Goal: Task Accomplishment & Management: Manage account settings

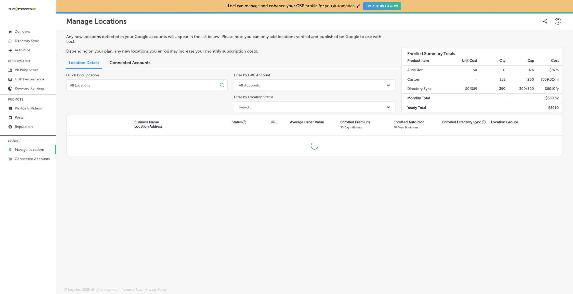
click at [120, 84] on input at bounding box center [143, 85] width 146 height 5
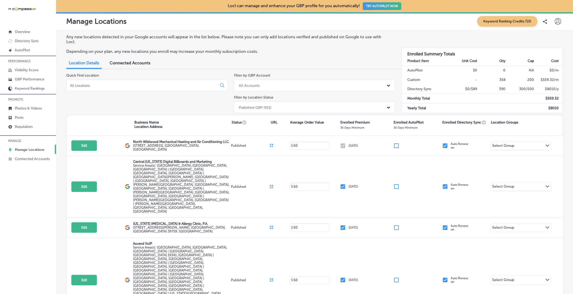
select select "US"
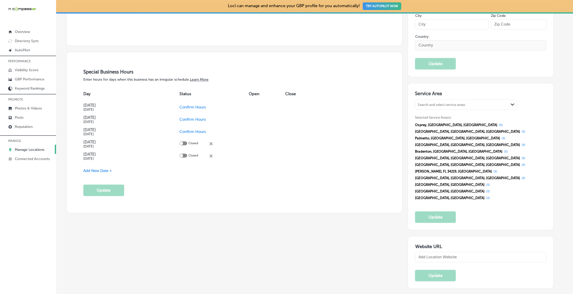
scroll to position [142, 0]
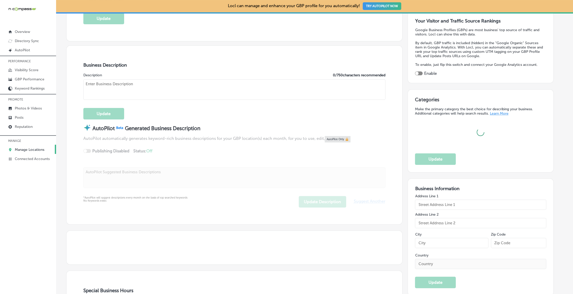
type input "Dolce [GEOGRAPHIC_DATA] - Authentic Italian Restaurant"
type input "http://dolceitaliarestaurant.com/"
checkbox input "true"
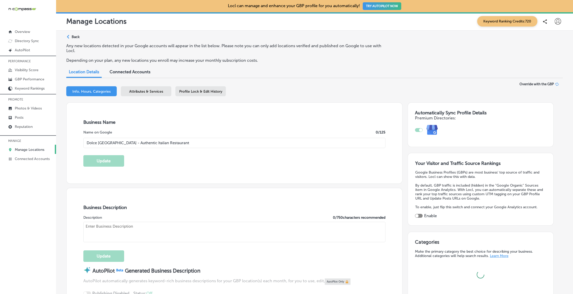
type input "[STREET_ADDRESS]"
type input "Sarasota"
type input "34231"
type input "US"
type textarea "Dolce Italia is an award-winning Italian restaurant in Sarasota, FL, bringing a…"
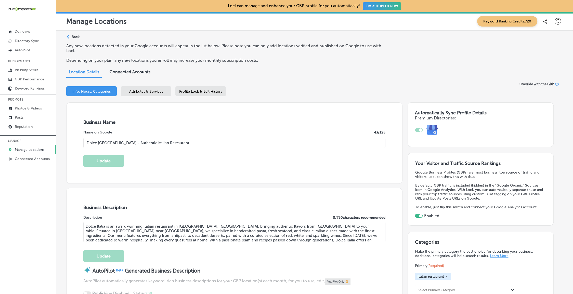
type input "+1 941 921 7007"
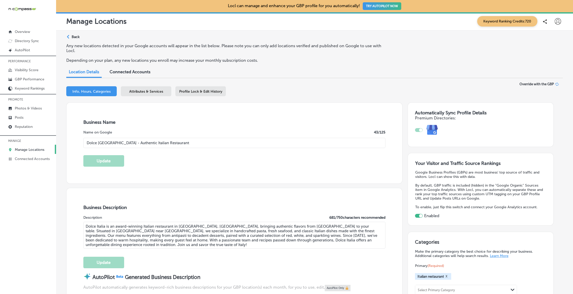
drag, startPoint x: 143, startPoint y: 90, endPoint x: 171, endPoint y: 101, distance: 29.4
click at [143, 90] on span "Attributes & Services" at bounding box center [146, 91] width 34 height 4
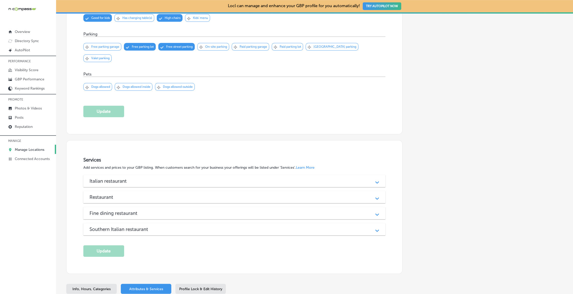
scroll to position [535, 0]
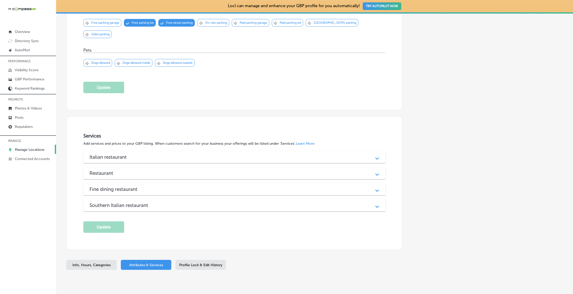
click at [105, 154] on h3 "Italian restaurant" at bounding box center [111, 157] width 45 height 6
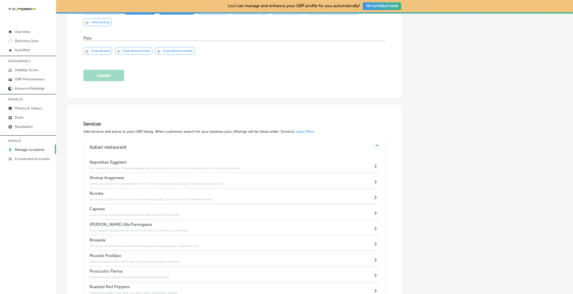
scroll to position [543, 0]
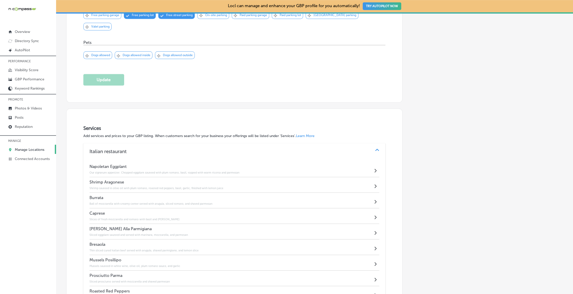
click at [112, 148] on h3 "Italian restaurant" at bounding box center [111, 151] width 45 height 6
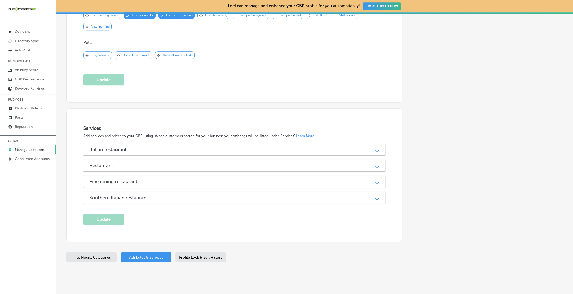
scroll to position [535, 0]
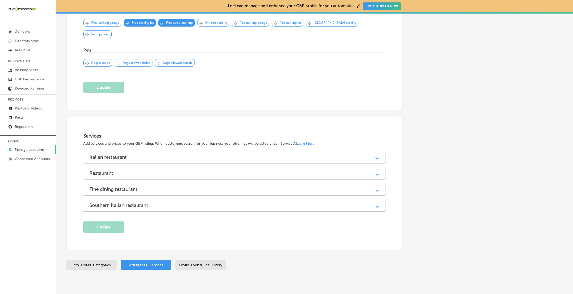
click at [131, 170] on div "Restaurant" at bounding box center [234, 173] width 290 height 6
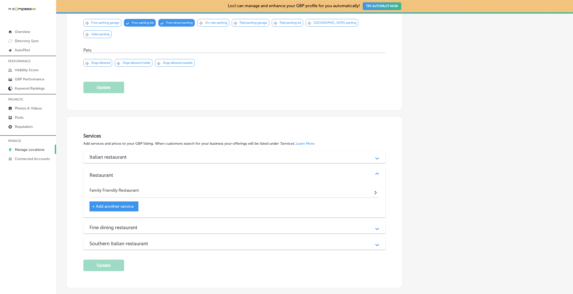
click at [132, 172] on div "Restaurant" at bounding box center [234, 175] width 290 height 6
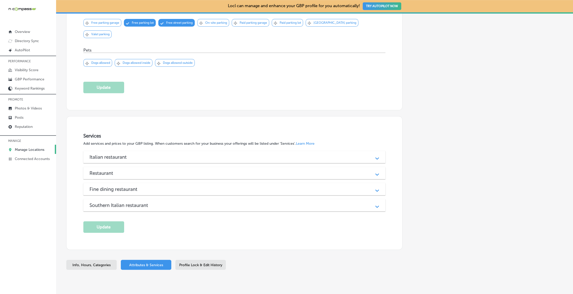
click at [129, 151] on div "Italian restaurant Path Created with Sketch." at bounding box center [234, 157] width 302 height 12
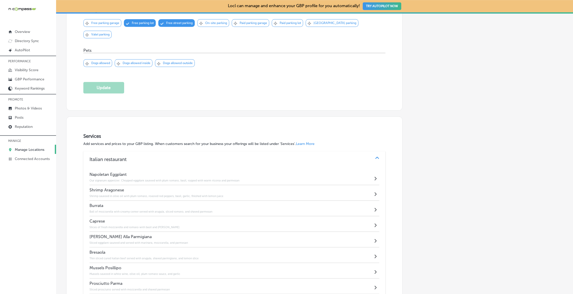
scroll to position [534, 0]
click at [114, 152] on div "Italian restaurant Path Created with Sketch." at bounding box center [234, 160] width 302 height 16
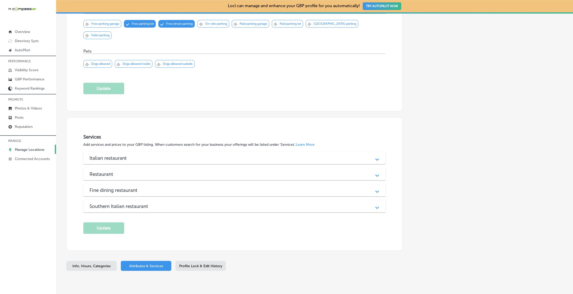
click at [112, 180] on div "Italian restaurant Path Created with Sketch. Napoletan Eggplant Our signature a…" at bounding box center [234, 182] width 302 height 60
click at [116, 187] on h3 "Fine dining restaurant" at bounding box center [117, 190] width 56 height 6
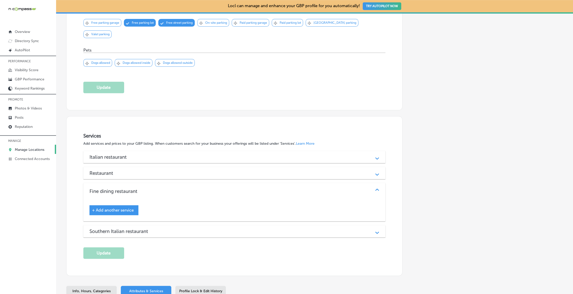
click at [116, 228] on h3 "Southern Italian restaurant" at bounding box center [122, 231] width 67 height 6
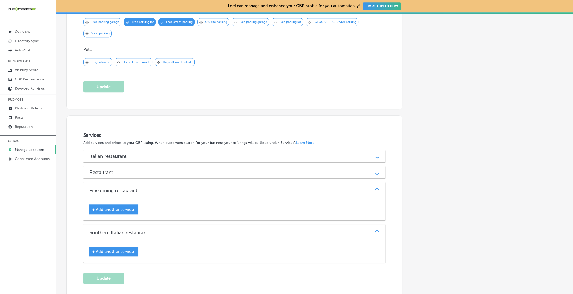
scroll to position [555, 0]
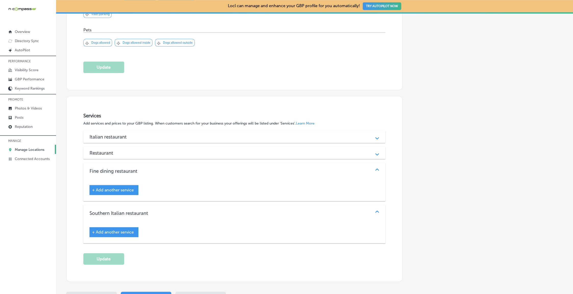
click at [118, 185] on div "+ Add another service" at bounding box center [113, 190] width 49 height 10
click at [119, 187] on span "+ Add another service" at bounding box center [113, 189] width 42 height 5
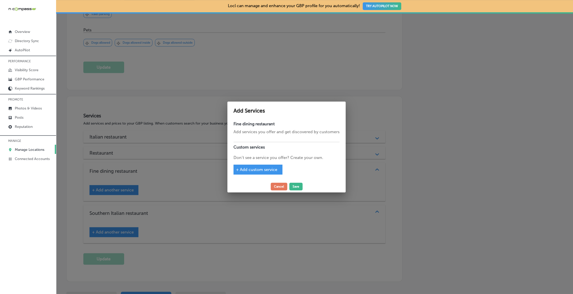
drag, startPoint x: 278, startPoint y: 187, endPoint x: 210, endPoint y: 283, distance: 117.6
click at [278, 187] on button "Cancel" at bounding box center [279, 187] width 17 height 8
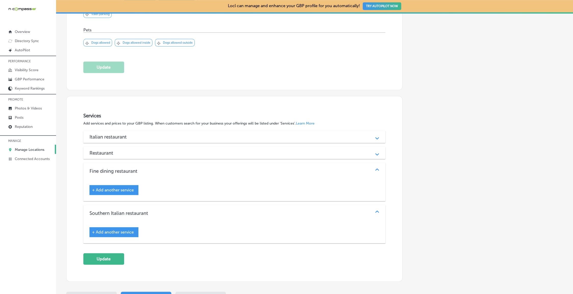
click at [263, 150] on div "Restaurant" at bounding box center [234, 153] width 290 height 6
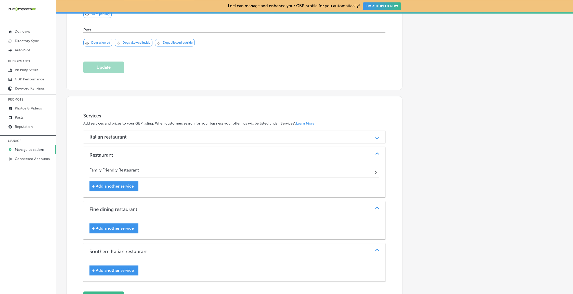
click at [262, 152] on div "Restaurant" at bounding box center [234, 155] width 290 height 6
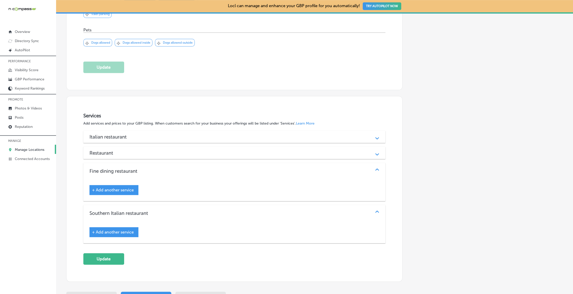
drag, startPoint x: 117, startPoint y: 136, endPoint x: 117, endPoint y: 131, distance: 5.1
click at [117, 150] on h3 "Restaurant" at bounding box center [105, 153] width 32 height 6
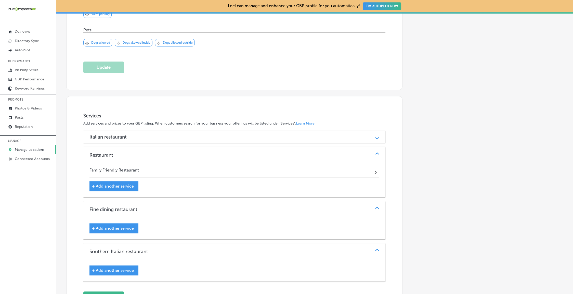
click at [117, 134] on h3 "Italian restaurant" at bounding box center [111, 137] width 45 height 6
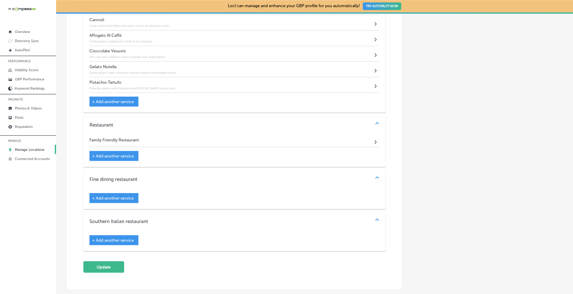
scroll to position [1226, 0]
click at [25, 150] on p "Manage Locations" at bounding box center [30, 149] width 30 height 4
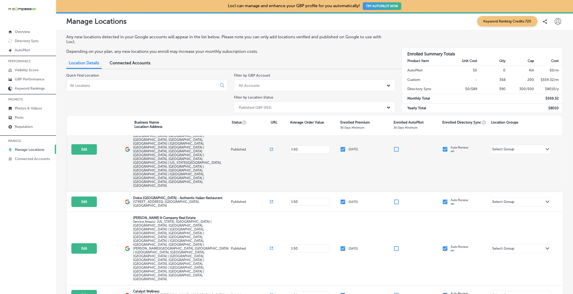
scroll to position [130, 0]
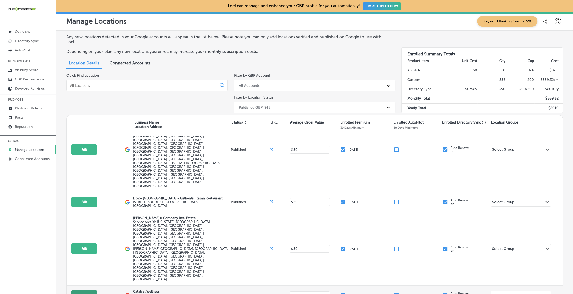
click at [88, 290] on button "Edit" at bounding box center [83, 295] width 25 height 10
select select "US"
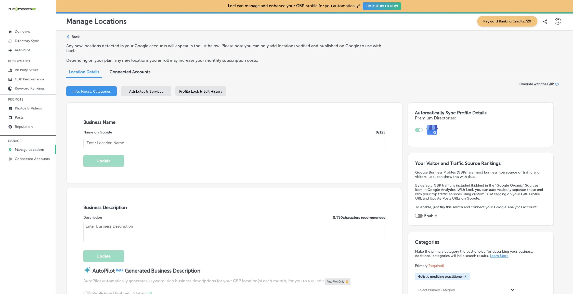
checkbox input "true"
type input "Catalyst Wellness"
type input "[STREET_ADDRESS][PERSON_NAME]"
type input "Scottsdale"
type input "85251"
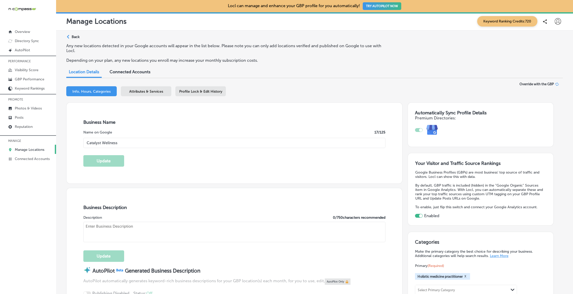
type input "US"
type input "https://www.catalystwellnessaz.com/"
type textarea "At Catalyst Wellness in Scottsdale, AZ, we specialize in holistic health soluti…"
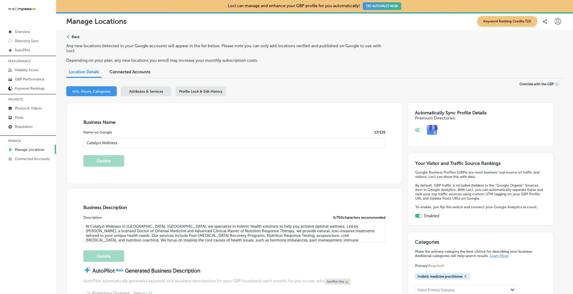
type input "+1 480 882 8385"
click at [132, 89] on span "Attributes & Services" at bounding box center [146, 91] width 34 height 4
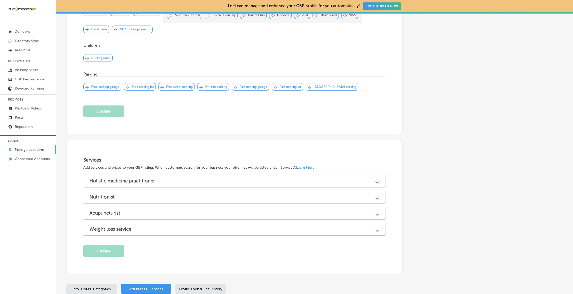
scroll to position [409, 0]
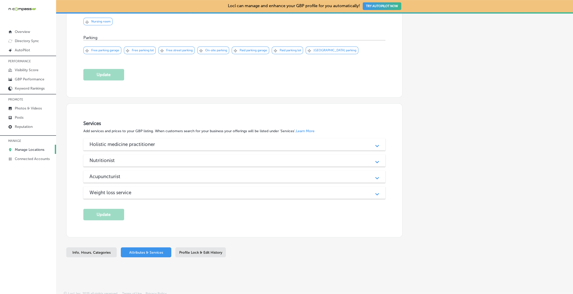
click at [134, 141] on h3 "Holistic medicine practitioner" at bounding box center [126, 144] width 74 height 6
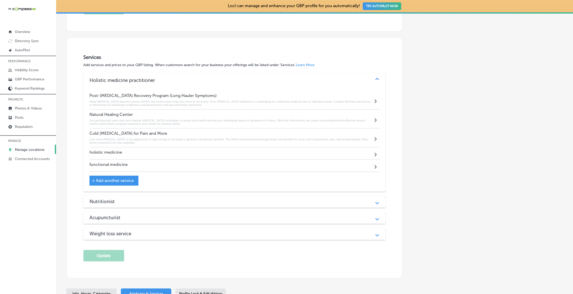
scroll to position [476, 0]
click at [131, 189] on div "Holistic medicine practitioner Path Created with Sketch. Post-COVID Recovery Pr…" at bounding box center [234, 155] width 302 height 168
click at [130, 198] on div "Nutritionist" at bounding box center [234, 201] width 290 height 6
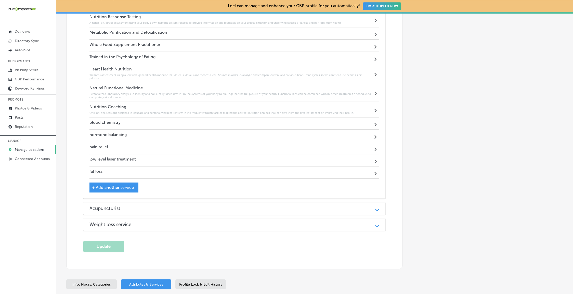
scroll to position [702, 0]
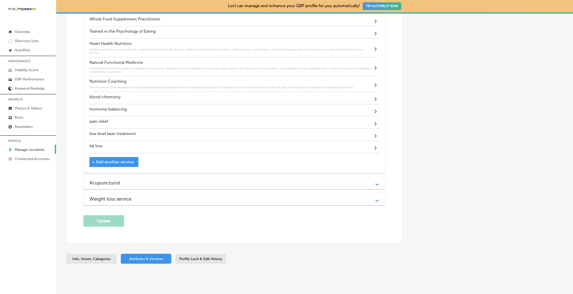
click at [127, 177] on div "Acupuncturist Path Created with Sketch." at bounding box center [234, 183] width 302 height 12
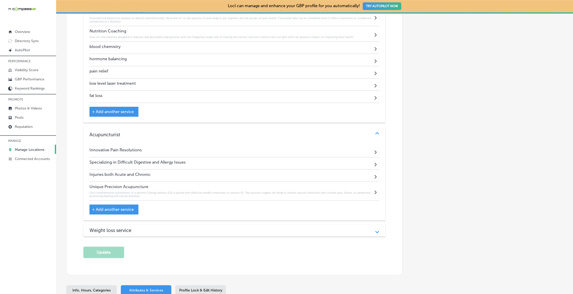
scroll to position [753, 0]
click at [152, 227] on div "Weight loss service" at bounding box center [234, 230] width 290 height 6
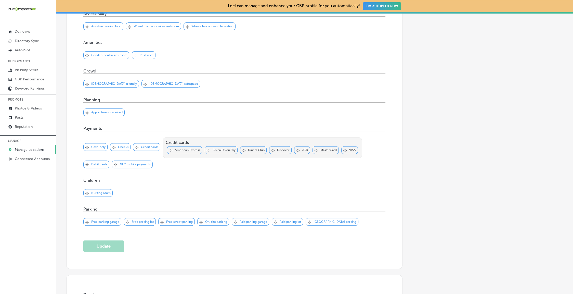
scroll to position [0, 0]
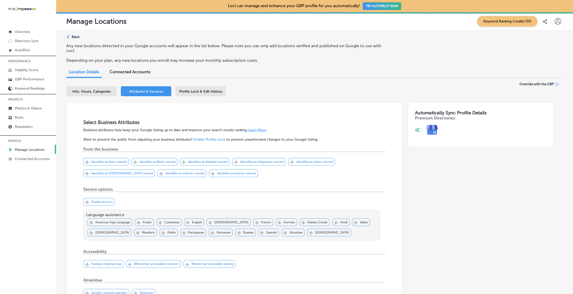
click at [96, 92] on span "Info, Hours, Categories" at bounding box center [91, 91] width 38 height 4
select select "US"
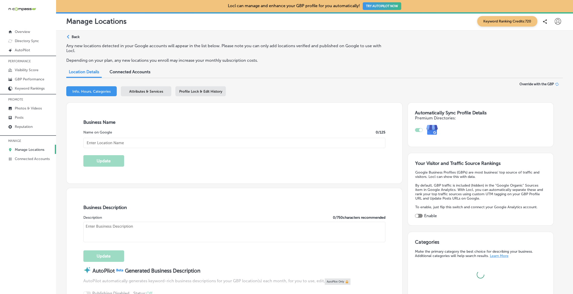
type textarea "At Catalyst Wellness in Scottsdale, AZ, we specialize in holistic health soluti…"
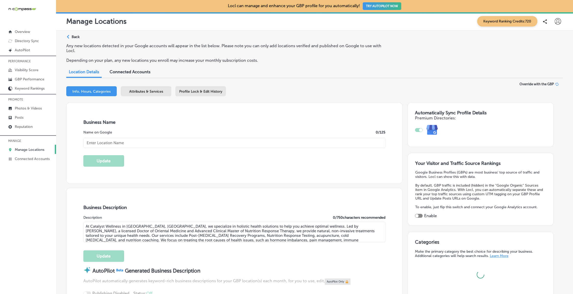
type input "https://www.catalystwellnessaz.com/"
type input "+1 480 882 8385"
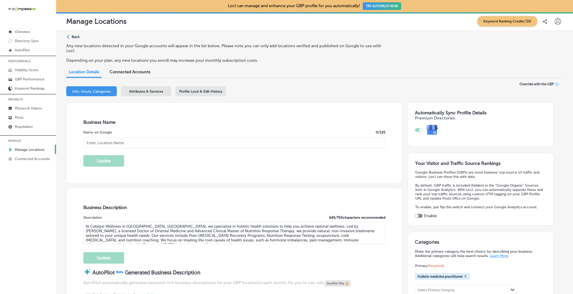
checkbox input "true"
click at [32, 152] on link "Manage Locations" at bounding box center [28, 149] width 56 height 9
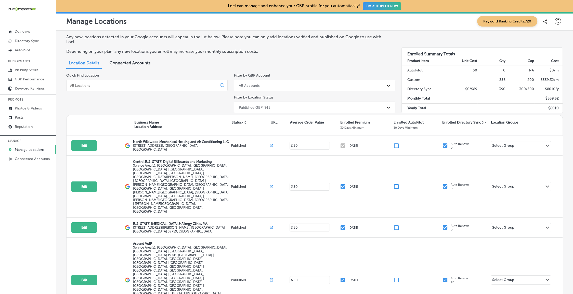
click at [82, 81] on div at bounding box center [146, 85] width 161 height 11
click at [82, 84] on input at bounding box center [143, 85] width 146 height 5
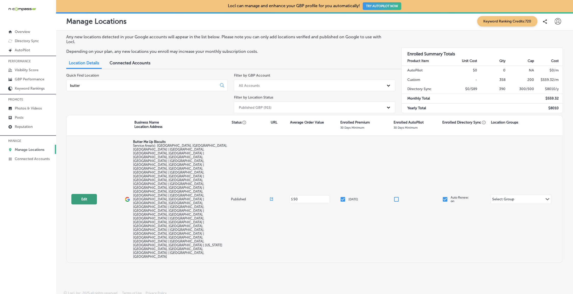
type input "butter"
click at [86, 194] on button "Edit" at bounding box center [83, 199] width 25 height 10
select select "US"
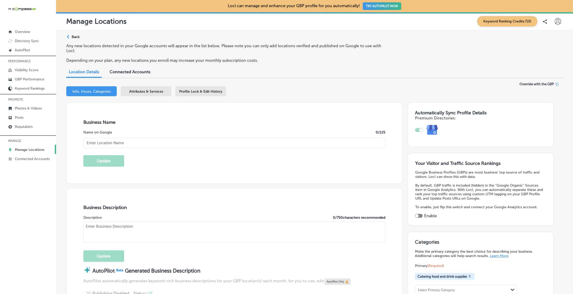
checkbox input "true"
type input "Butter Me Up Biscuits"
type input "3883 Deer Valley Drive"
type input "Castle Rock"
type input "80104"
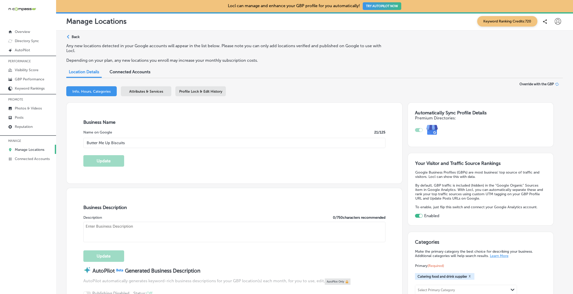
type input "US"
type input "https://www.buttermeupbiscuit.com/"
type textarea "Butter Me Up Biscuits in Castle Rock, CO, brings a fresh, delicious twist to So…"
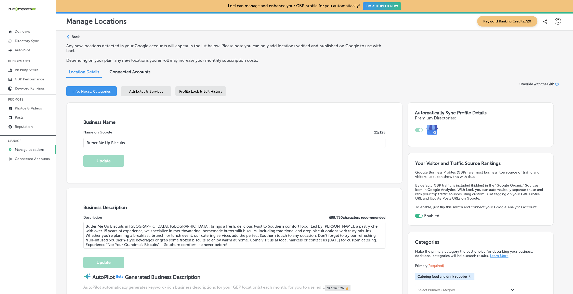
type input "+1 336 601 0120"
drag, startPoint x: 156, startPoint y: 94, endPoint x: 156, endPoint y: 98, distance: 4.9
click at [156, 94] on div "Attributes & Services" at bounding box center [146, 91] width 50 height 10
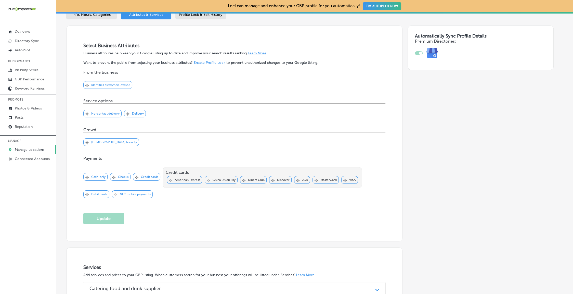
scroll to position [206, 0]
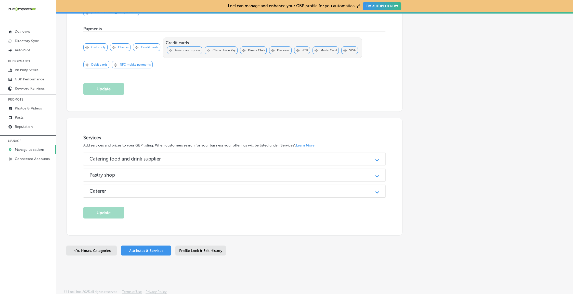
click at [108, 157] on h3 "Catering food and drink supplier" at bounding box center [129, 159] width 80 height 6
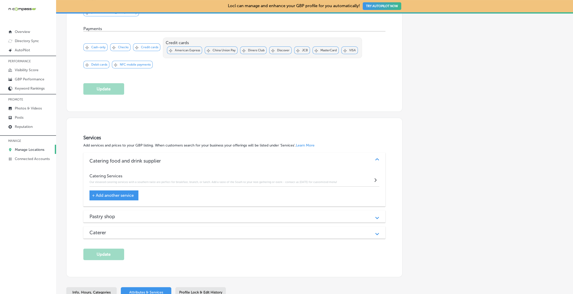
click at [134, 213] on div "Pastry shop" at bounding box center [234, 216] width 290 height 6
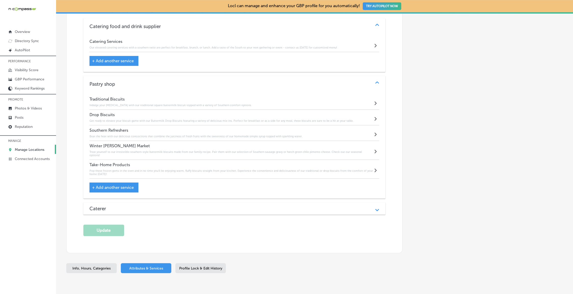
scroll to position [339, 0]
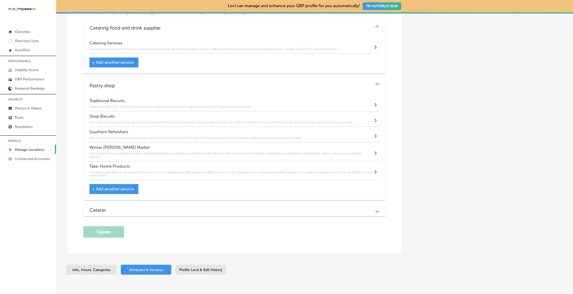
click at [133, 207] on div "Caterer" at bounding box center [234, 210] width 290 height 6
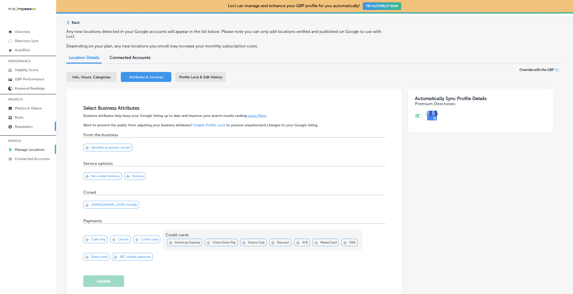
scroll to position [0, 0]
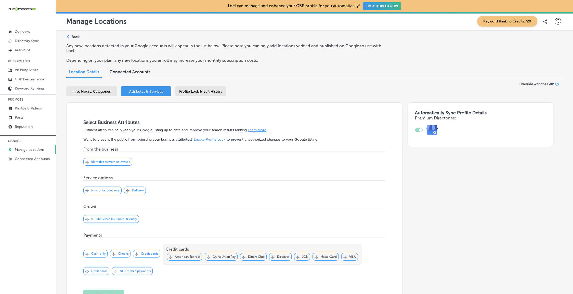
click at [41, 150] on p "Manage Locations" at bounding box center [30, 149] width 30 height 4
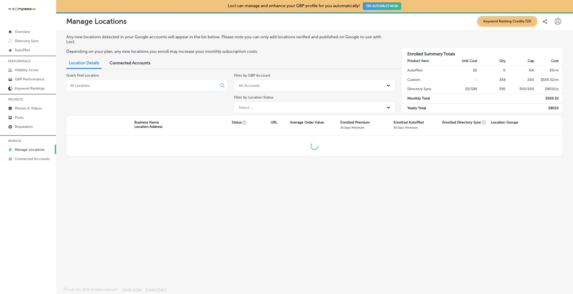
click at [96, 86] on input at bounding box center [143, 85] width 146 height 5
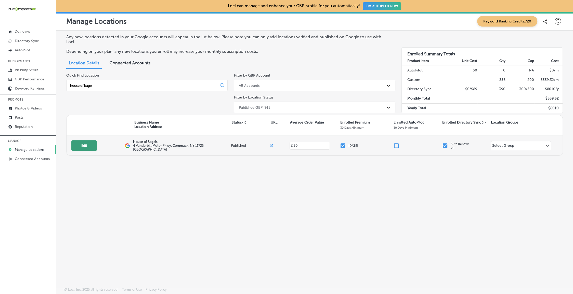
type input "house of bage"
click at [93, 144] on button "Edit" at bounding box center [83, 145] width 25 height 10
select select "US"
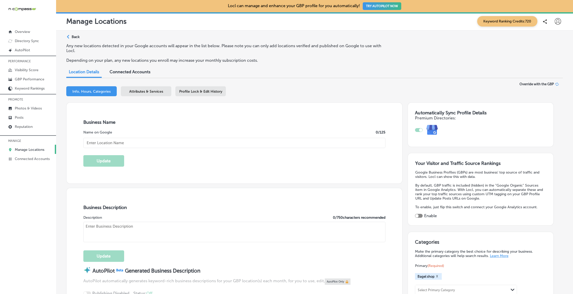
scroll to position [2, 0]
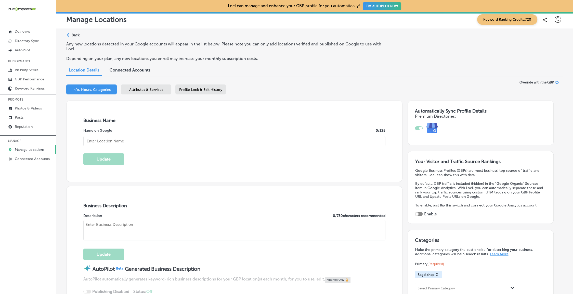
checkbox input "true"
type input "House of Bagels"
type input "+1 631 499 9677"
type input "http://www.houseofbagelsny.com/"
type textarea "House of Bagels is a family-owned and operated business in Commack since 1986. …"
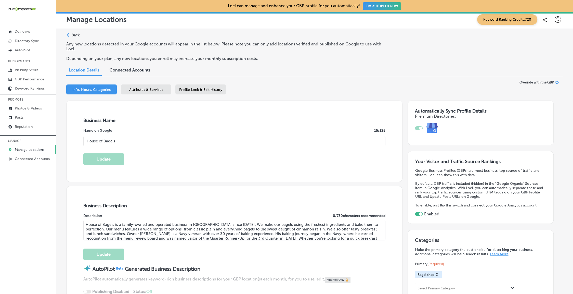
type input "4 Vanderbilt Motor Pkwy"
type input "Commack"
type input "11725"
type input "US"
click at [150, 85] on div "Attributes & Services" at bounding box center [146, 89] width 50 height 10
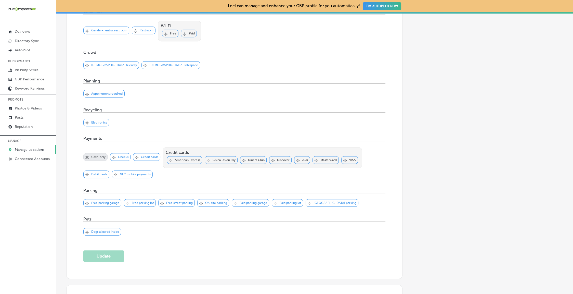
scroll to position [472, 0]
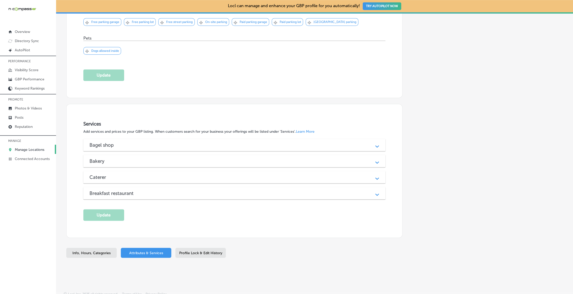
click at [163, 142] on div "Bagel shop" at bounding box center [234, 145] width 290 height 6
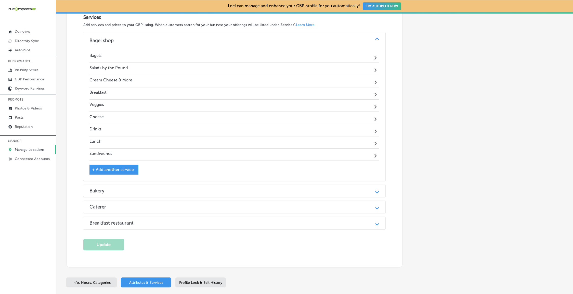
scroll to position [591, 0]
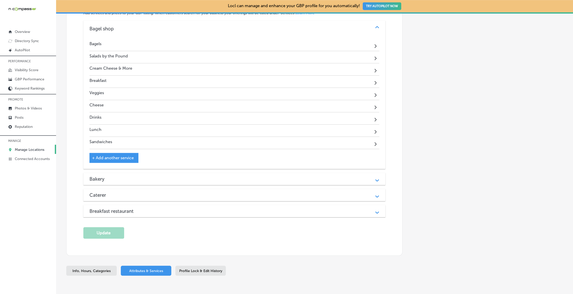
click at [100, 176] on div "Bakery Path Created with Sketch." at bounding box center [234, 179] width 302 height 12
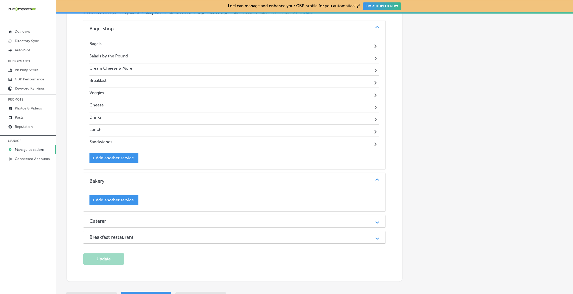
scroll to position [633, 0]
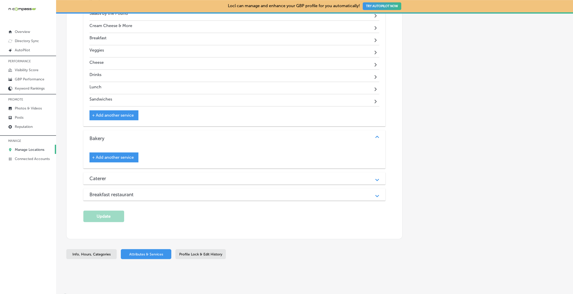
drag, startPoint x: 126, startPoint y: 170, endPoint x: 137, endPoint y: 194, distance: 26.4
click at [126, 175] on div "Caterer" at bounding box center [234, 178] width 290 height 6
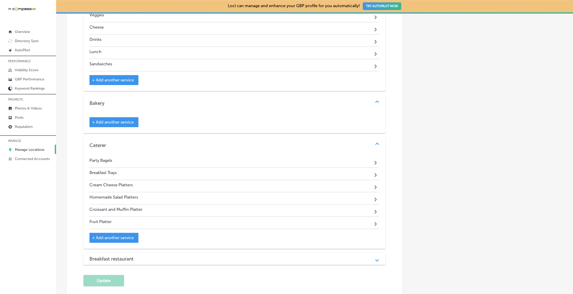
scroll to position [679, 0]
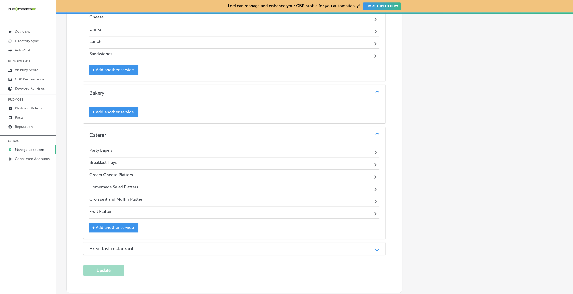
drag, startPoint x: 145, startPoint y: 244, endPoint x: 189, endPoint y: 233, distance: 45.1
click at [146, 246] on div "Breakfast restaurant" at bounding box center [234, 249] width 290 height 6
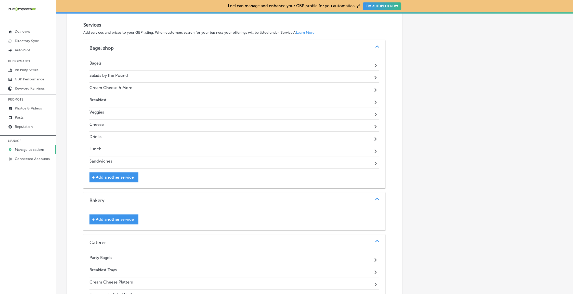
scroll to position [588, 0]
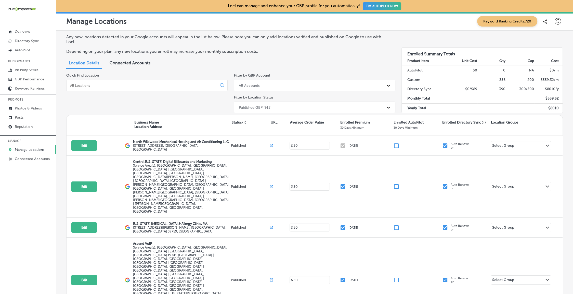
click at [106, 89] on div at bounding box center [146, 85] width 161 height 11
click at [108, 86] on input at bounding box center [143, 85] width 146 height 5
click at [25, 30] on p "Overview" at bounding box center [22, 32] width 15 height 4
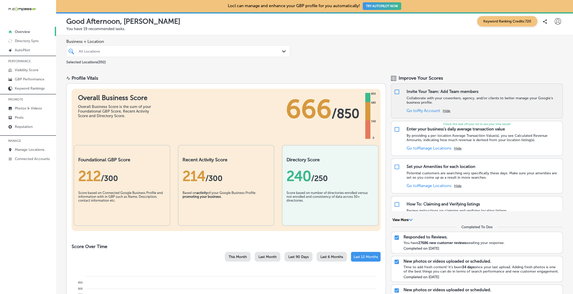
click at [396, 91] on input "checkbox" at bounding box center [397, 92] width 6 height 6
click at [397, 91] on input "checkbox" at bounding box center [397, 92] width 6 height 6
checkbox input "true"
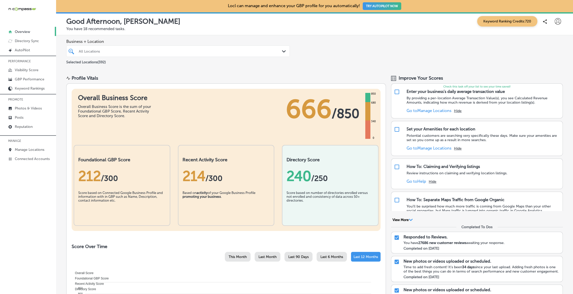
click at [558, 21] on icon at bounding box center [558, 21] width 6 height 6
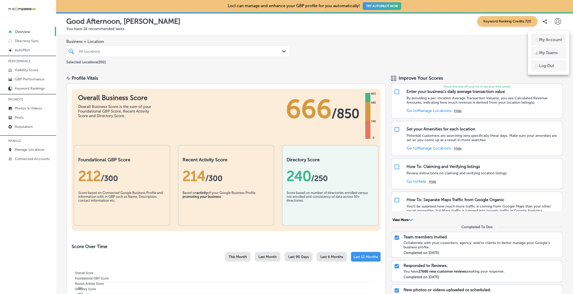
click at [541, 57] on li "My Teams" at bounding box center [548, 53] width 35 height 12
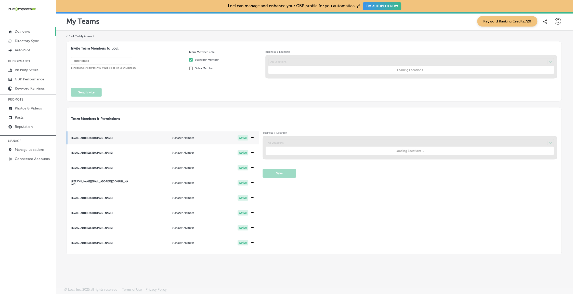
click at [29, 29] on link "Overview" at bounding box center [28, 31] width 56 height 9
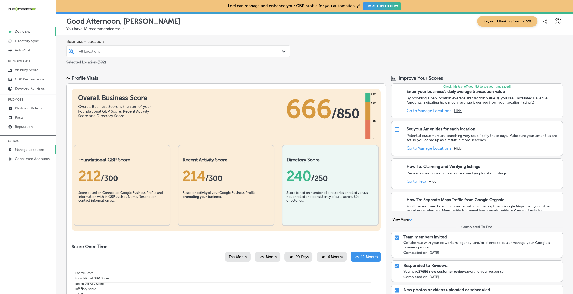
click at [15, 146] on link "Manage Locations" at bounding box center [28, 149] width 56 height 9
